Goal: Contribute content: Add original content to the website for others to see

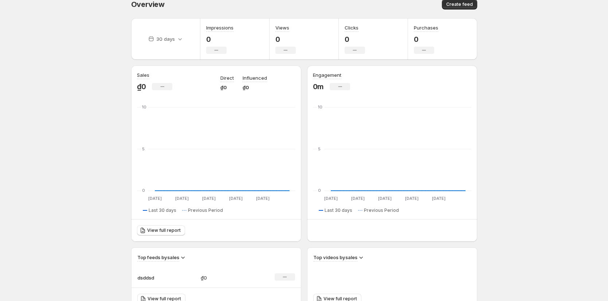
scroll to position [139, 0]
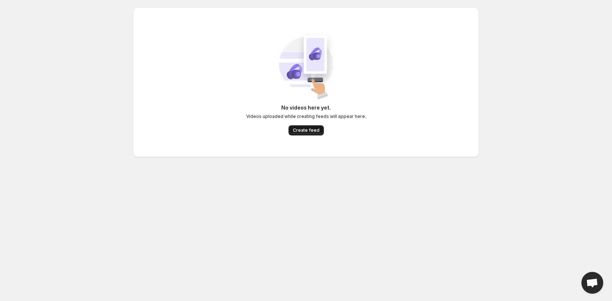
click at [308, 130] on span "Create feed" at bounding box center [306, 131] width 27 height 6
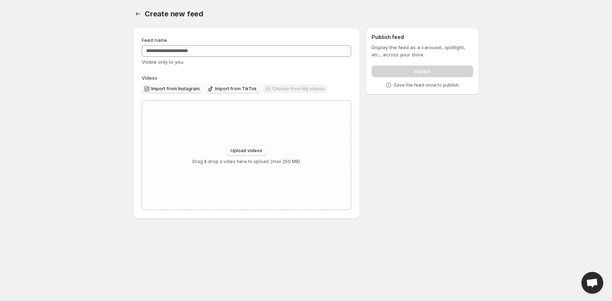
click at [165, 89] on span "Import from Instagram" at bounding box center [175, 89] width 48 height 6
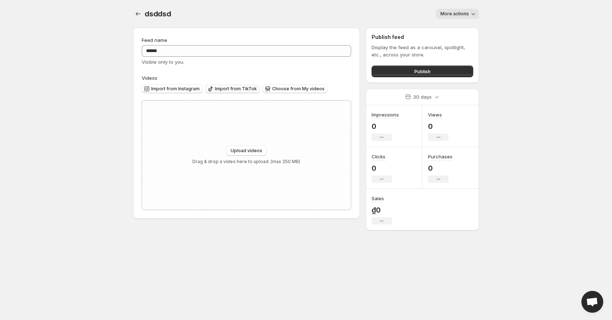
click at [209, 87] on icon "button" at bounding box center [210, 88] width 7 height 7
